Goal: Information Seeking & Learning: Learn about a topic

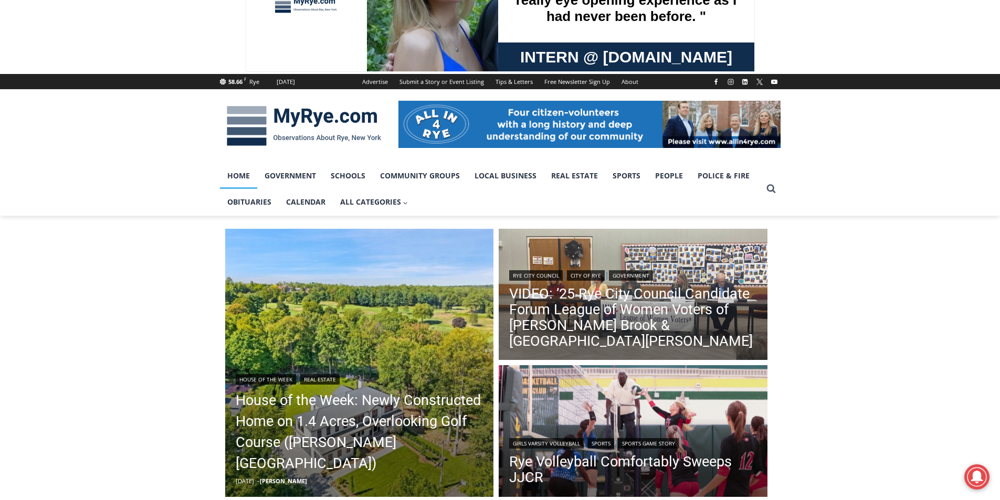
scroll to position [210, 0]
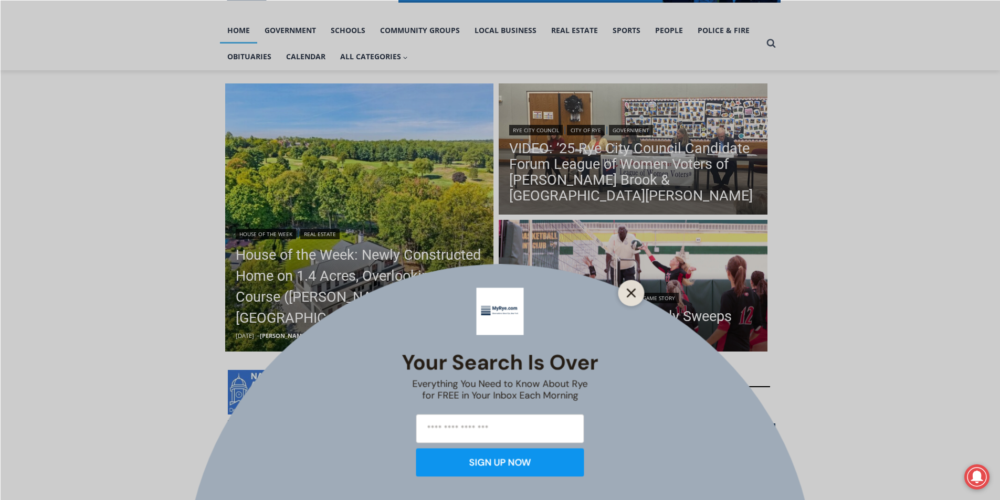
click at [629, 296] on icon "Close" at bounding box center [631, 292] width 9 height 9
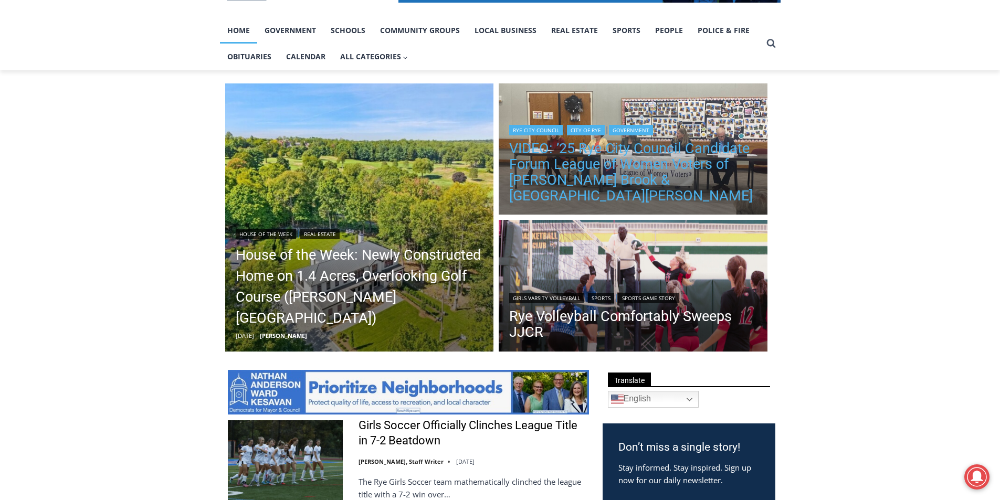
click at [634, 172] on link "VIDEO: ’25 Rye City Council Candidate Forum League of Women Voters of [PERSON_N…" at bounding box center [633, 172] width 248 height 63
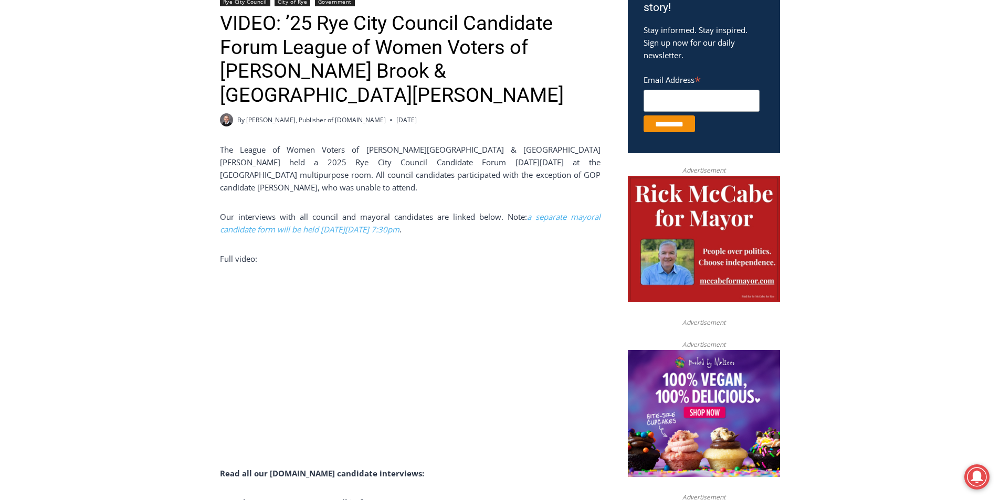
scroll to position [402, 0]
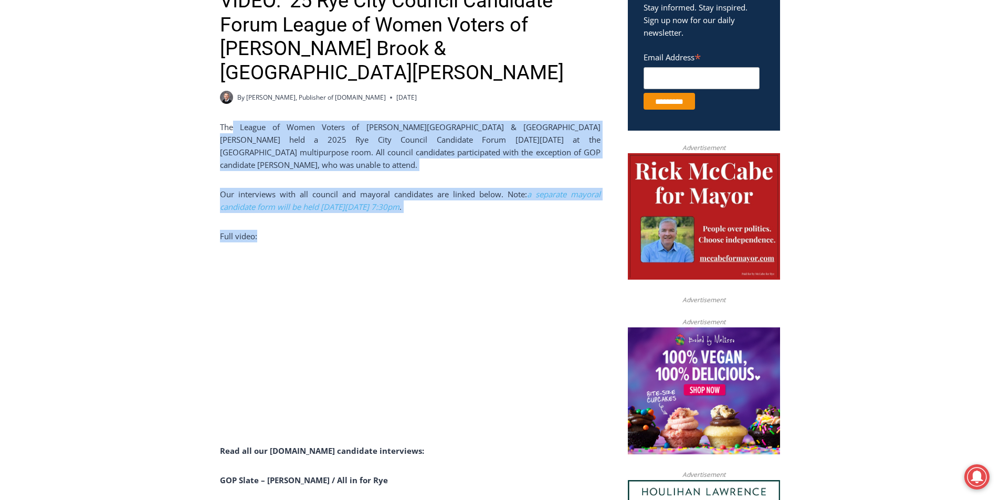
drag, startPoint x: 237, startPoint y: 109, endPoint x: 535, endPoint y: 202, distance: 312.2
click at [535, 202] on div "The League of Women Voters of Rye, Rye Brook & Port Chester held a 2025 Rye Cit…" at bounding box center [410, 434] width 381 height 627
click at [534, 230] on p "Full video:" at bounding box center [410, 236] width 381 height 13
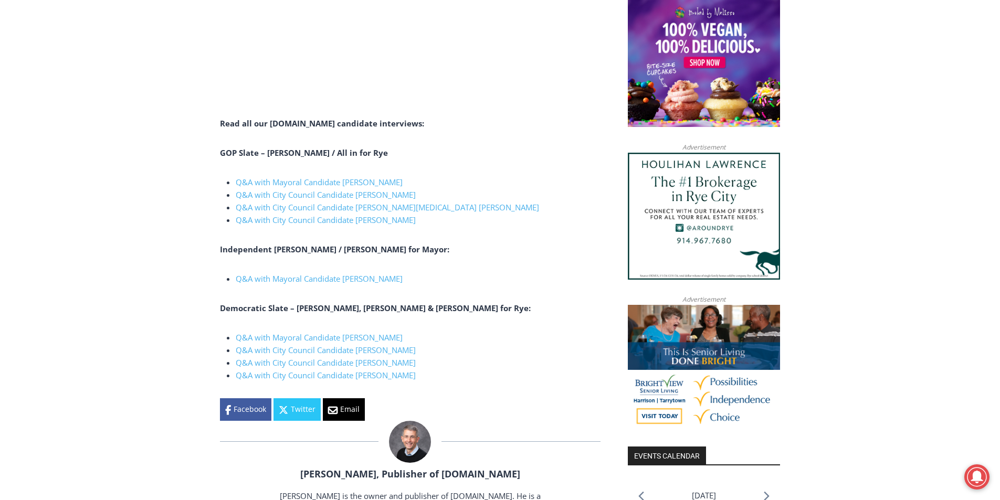
scroll to position [612, 0]
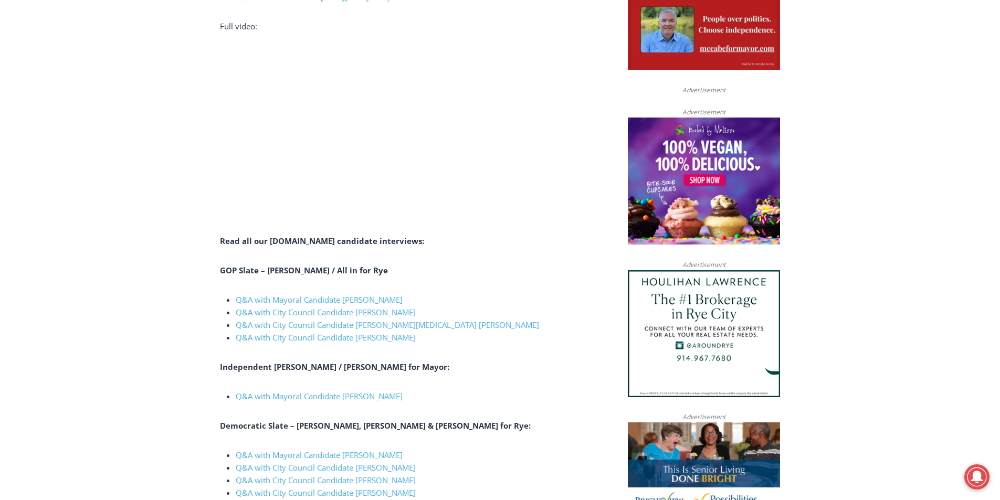
drag, startPoint x: 463, startPoint y: 306, endPoint x: 491, endPoint y: 384, distance: 83.2
click at [491, 384] on div "The League of Women Voters of Rye, Rye Brook & Port Chester held a 2025 Rye Cit…" at bounding box center [410, 224] width 381 height 627
drag, startPoint x: 491, startPoint y: 384, endPoint x: 491, endPoint y: 306, distance: 78.2
click at [491, 306] on div "The League of Women Voters of Rye, Rye Brook & Port Chester held a 2025 Rye Cit…" at bounding box center [410, 224] width 381 height 627
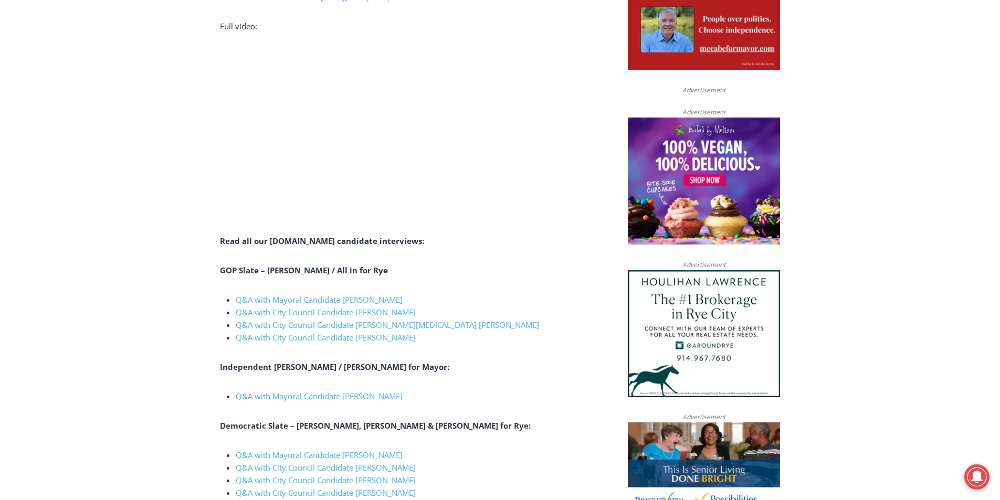
click at [491, 331] on li "Q&A with City Council Candidate Maria Tufvesson Shuck" at bounding box center [418, 337] width 365 height 13
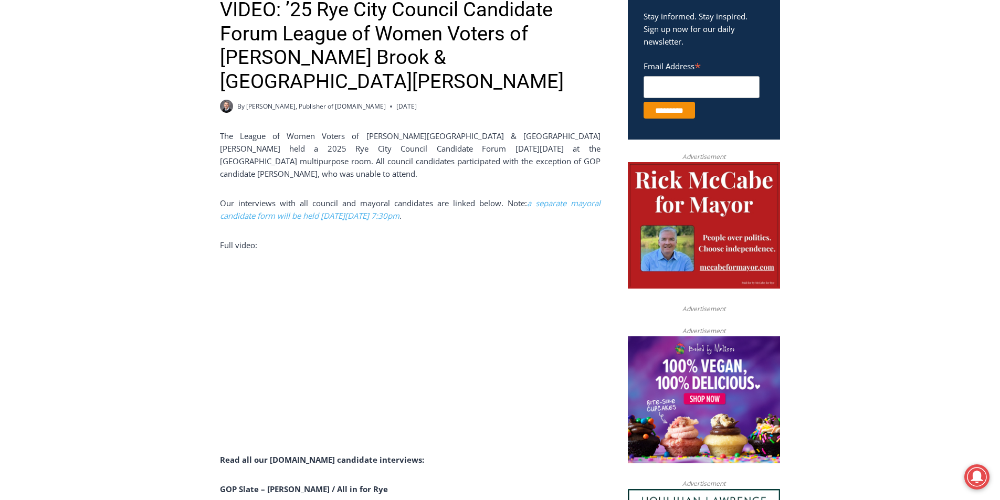
scroll to position [402, 0]
